Goal: Information Seeking & Learning: Learn about a topic

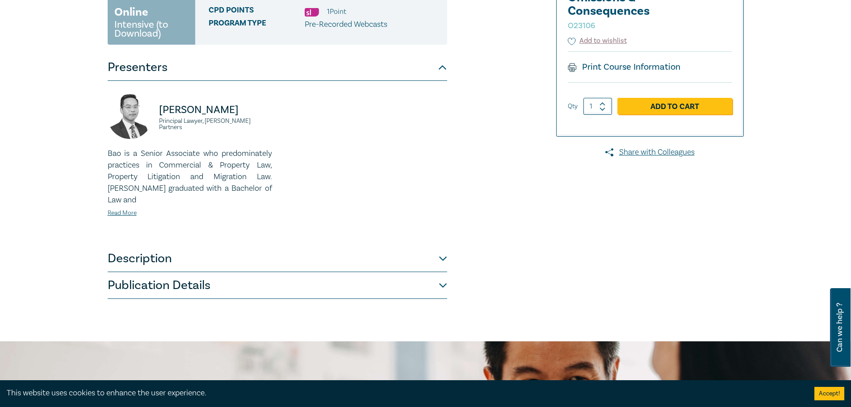
scroll to position [178, 0]
click at [439, 275] on button "Publication Details" at bounding box center [277, 285] width 339 height 27
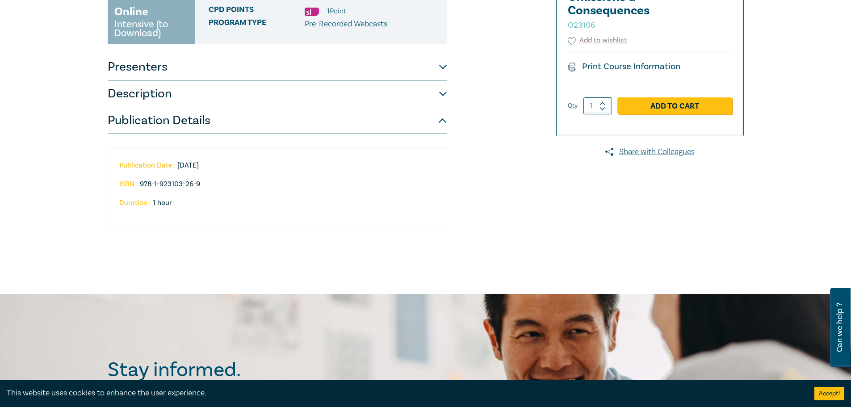
click at [438, 125] on button "Publication Details" at bounding box center [277, 120] width 339 height 27
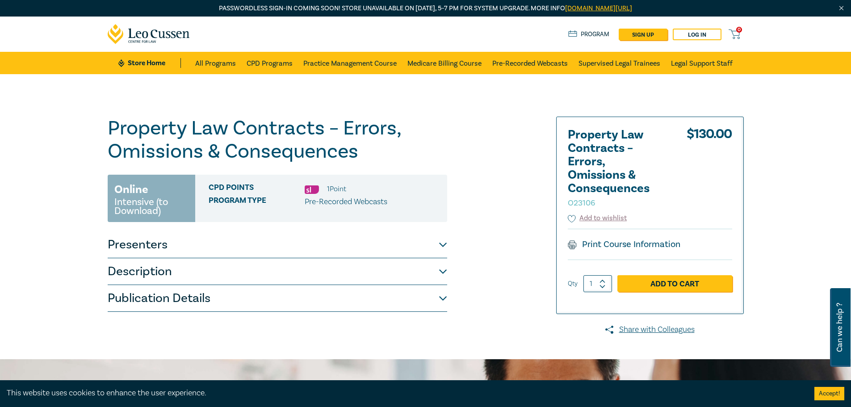
scroll to position [0, 0]
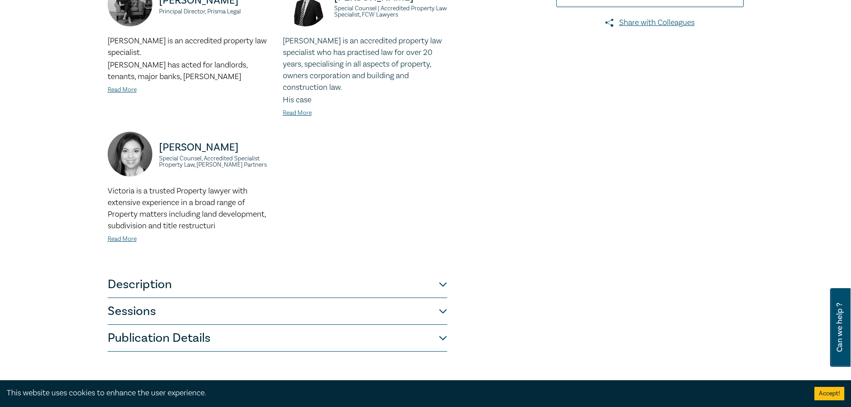
scroll to position [267, 0]
click at [451, 302] on div "Conveyancing 2025 Online Bundle O25023 Online Intensive (to Download) CPD Point…" at bounding box center [317, 100] width 431 height 501
click at [446, 299] on div "Conveyancing 2025 Online Bundle O25023 Online Intensive (to Download) CPD Point…" at bounding box center [317, 100] width 431 height 501
click at [443, 298] on button "Sessions" at bounding box center [277, 310] width 339 height 27
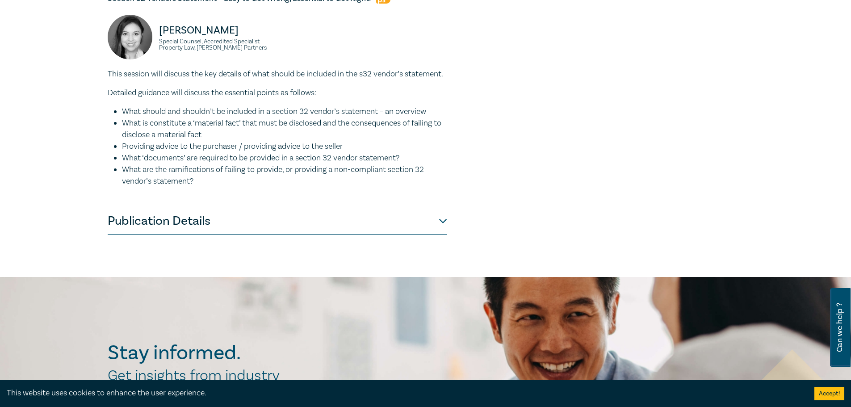
scroll to position [892, 0]
click at [440, 234] on button "Publication Details" at bounding box center [277, 220] width 339 height 27
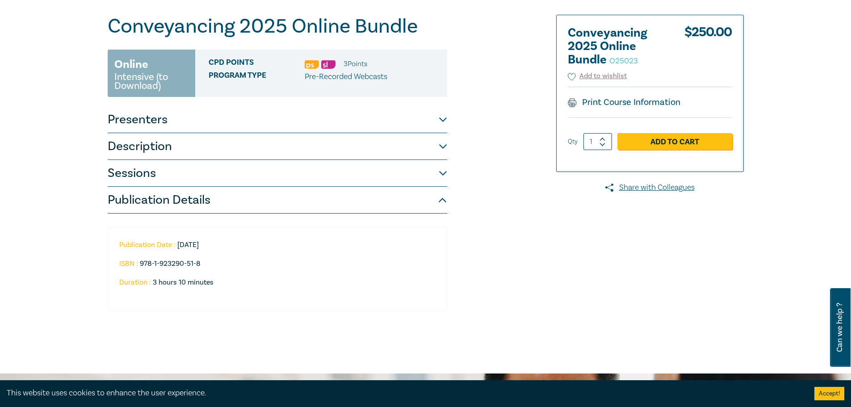
scroll to position [101, 0]
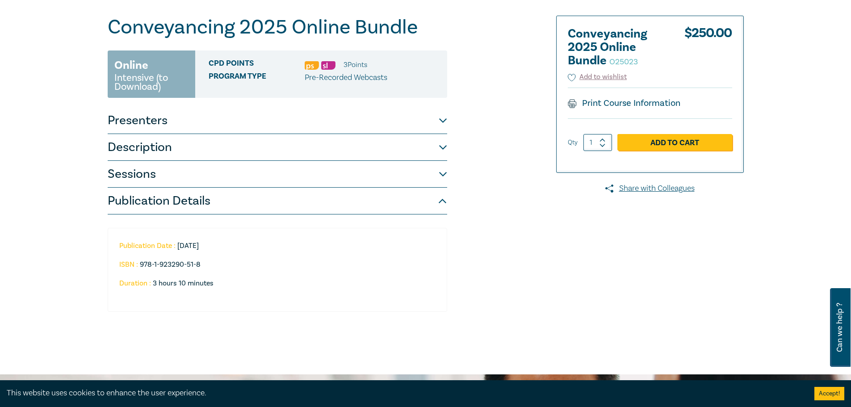
click at [443, 171] on button "Sessions" at bounding box center [277, 174] width 339 height 27
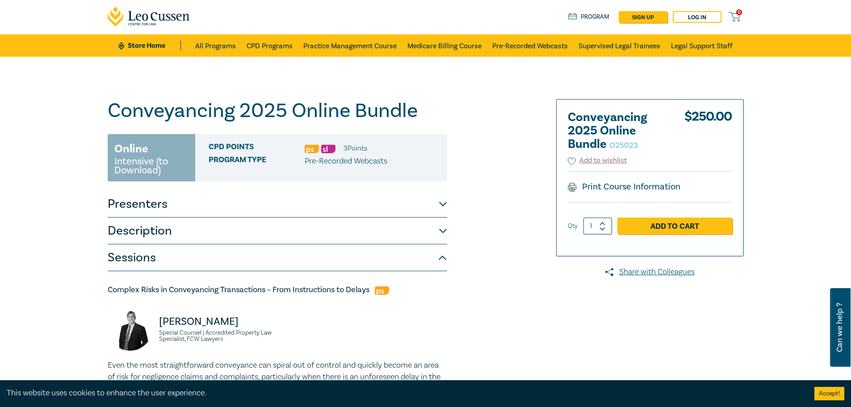
scroll to position [0, 0]
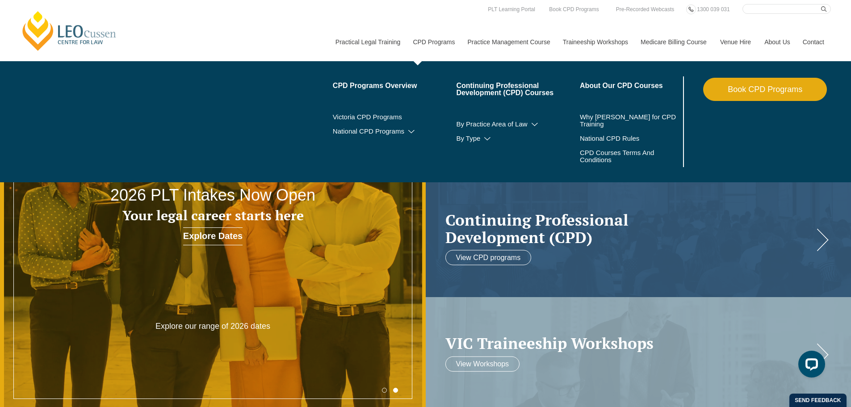
click at [439, 39] on link "CPD Programs" at bounding box center [433, 42] width 54 height 38
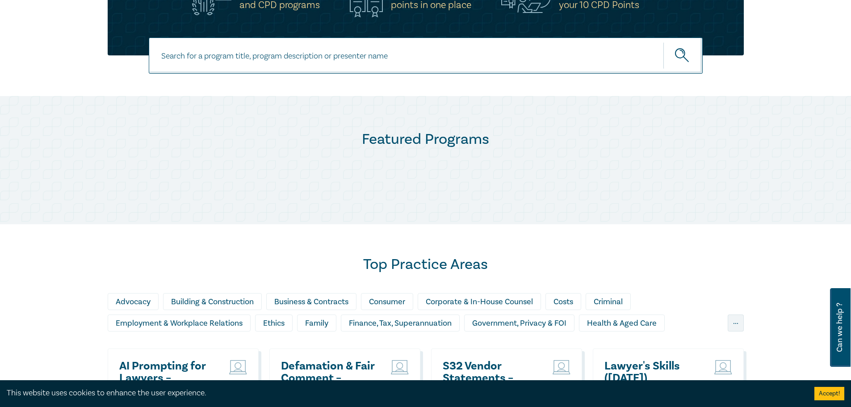
scroll to position [357, 0]
click at [359, 52] on input at bounding box center [426, 55] width 554 height 36
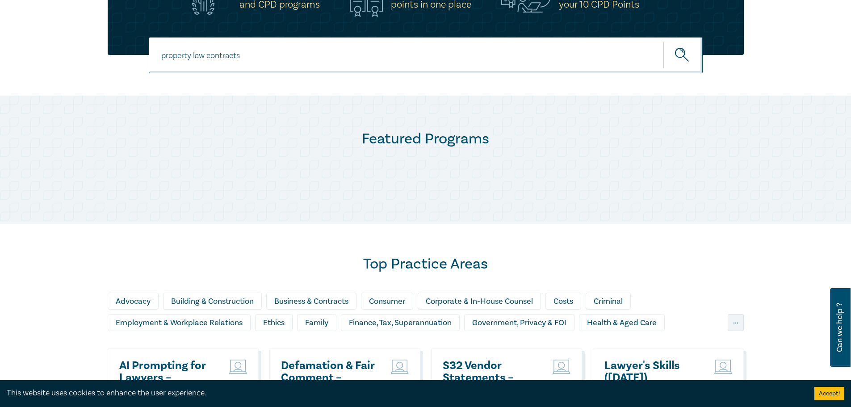
type input "property law contracts"
click at [663, 42] on button "submit" at bounding box center [682, 55] width 39 height 27
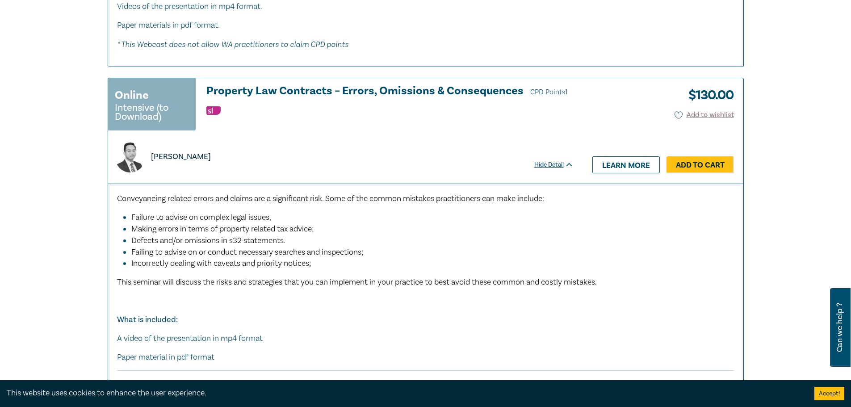
scroll to position [625, 0]
